Goal: Information Seeking & Learning: Find specific fact

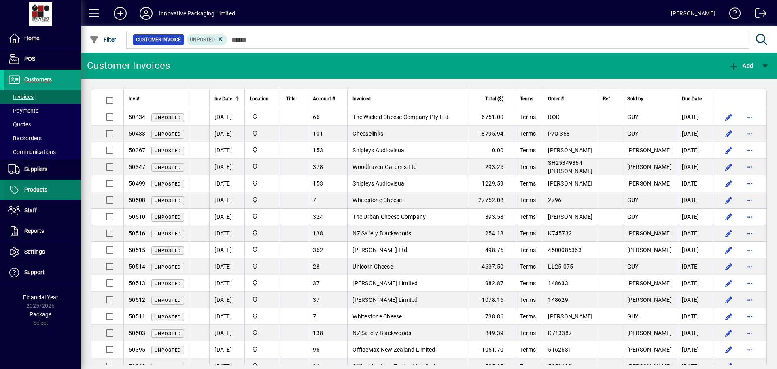
click at [49, 189] on span at bounding box center [42, 189] width 77 height 19
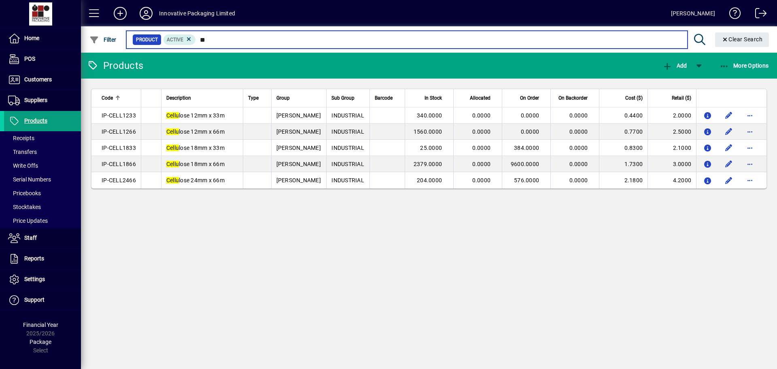
type input "*"
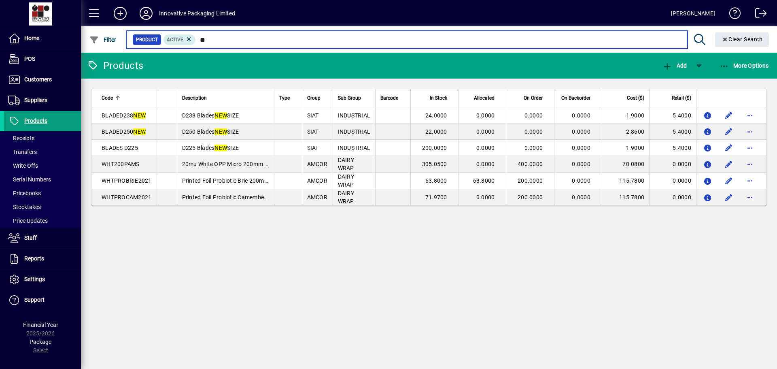
type input "*"
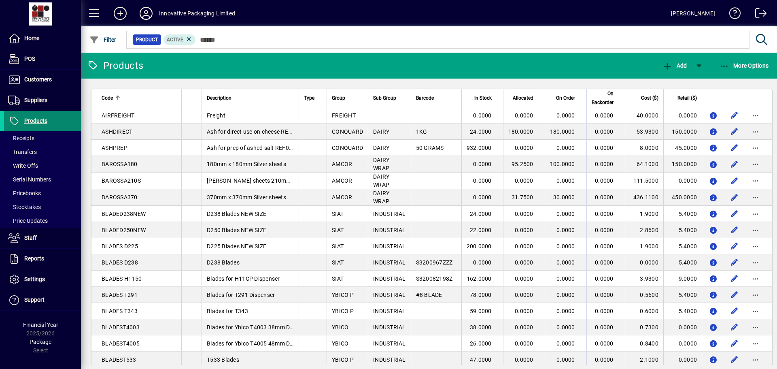
click at [36, 119] on span "Products" at bounding box center [35, 120] width 23 height 6
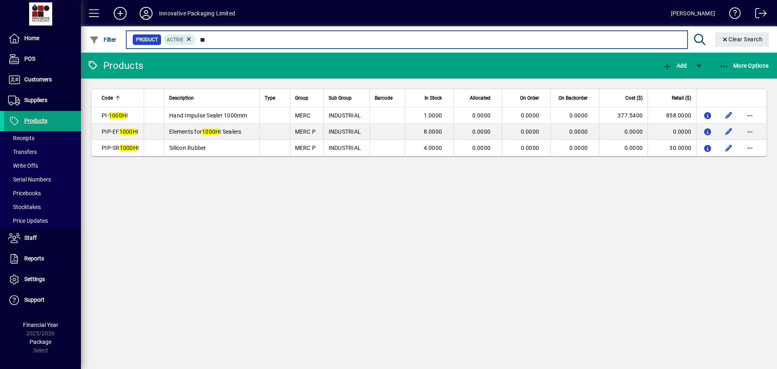
type input "*"
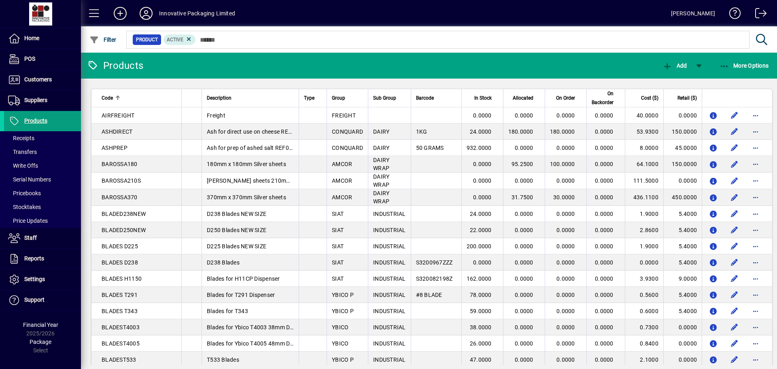
click at [145, 13] on icon at bounding box center [146, 13] width 16 height 13
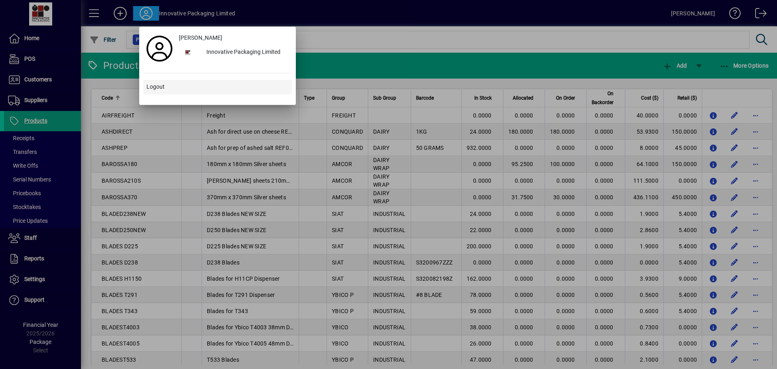
click at [155, 87] on span "Logout" at bounding box center [156, 87] width 18 height 9
